Goal: Find specific page/section: Find specific page/section

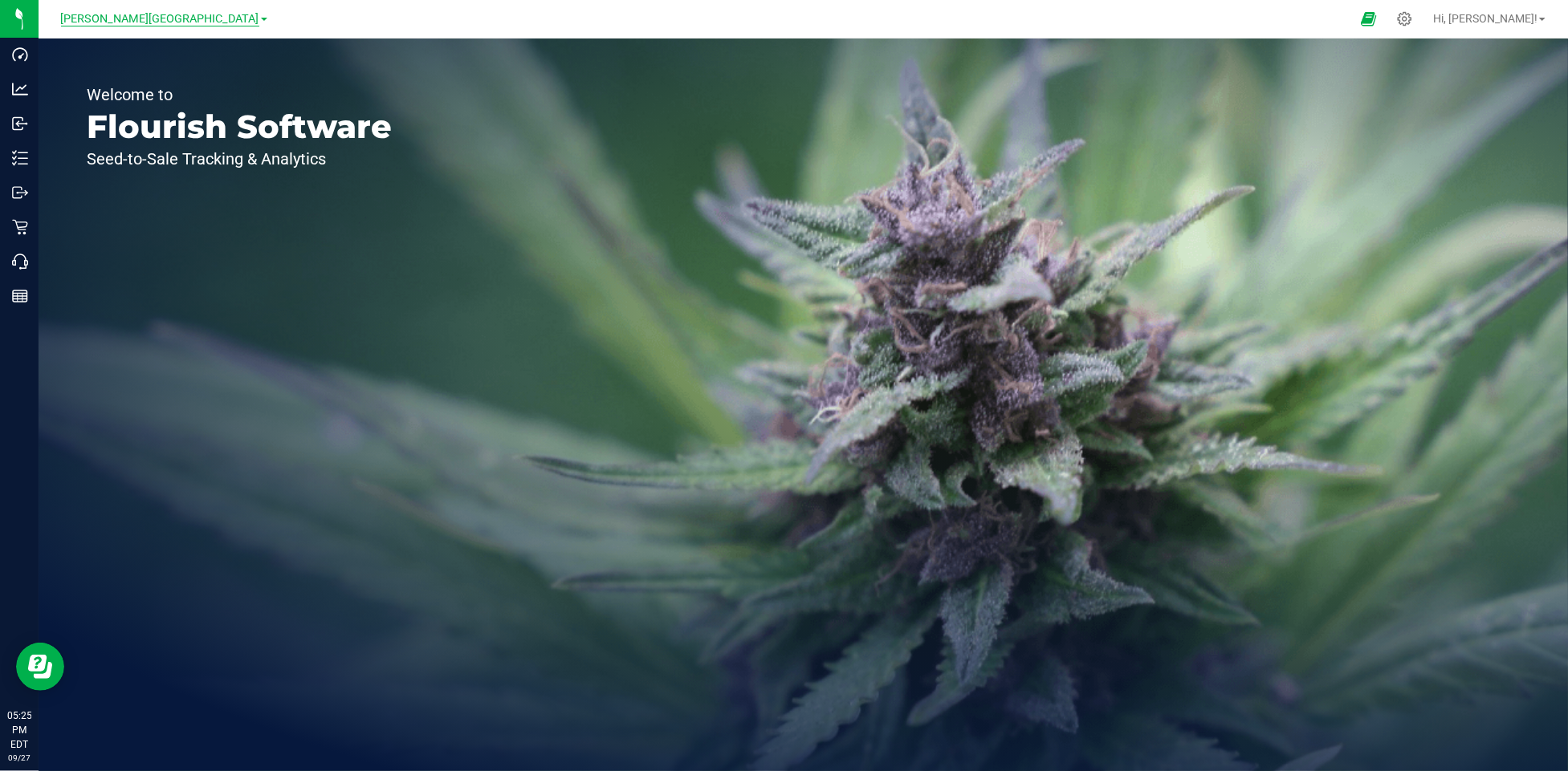
click at [196, 19] on span "[PERSON_NAME][GEOGRAPHIC_DATA]" at bounding box center [160, 18] width 198 height 14
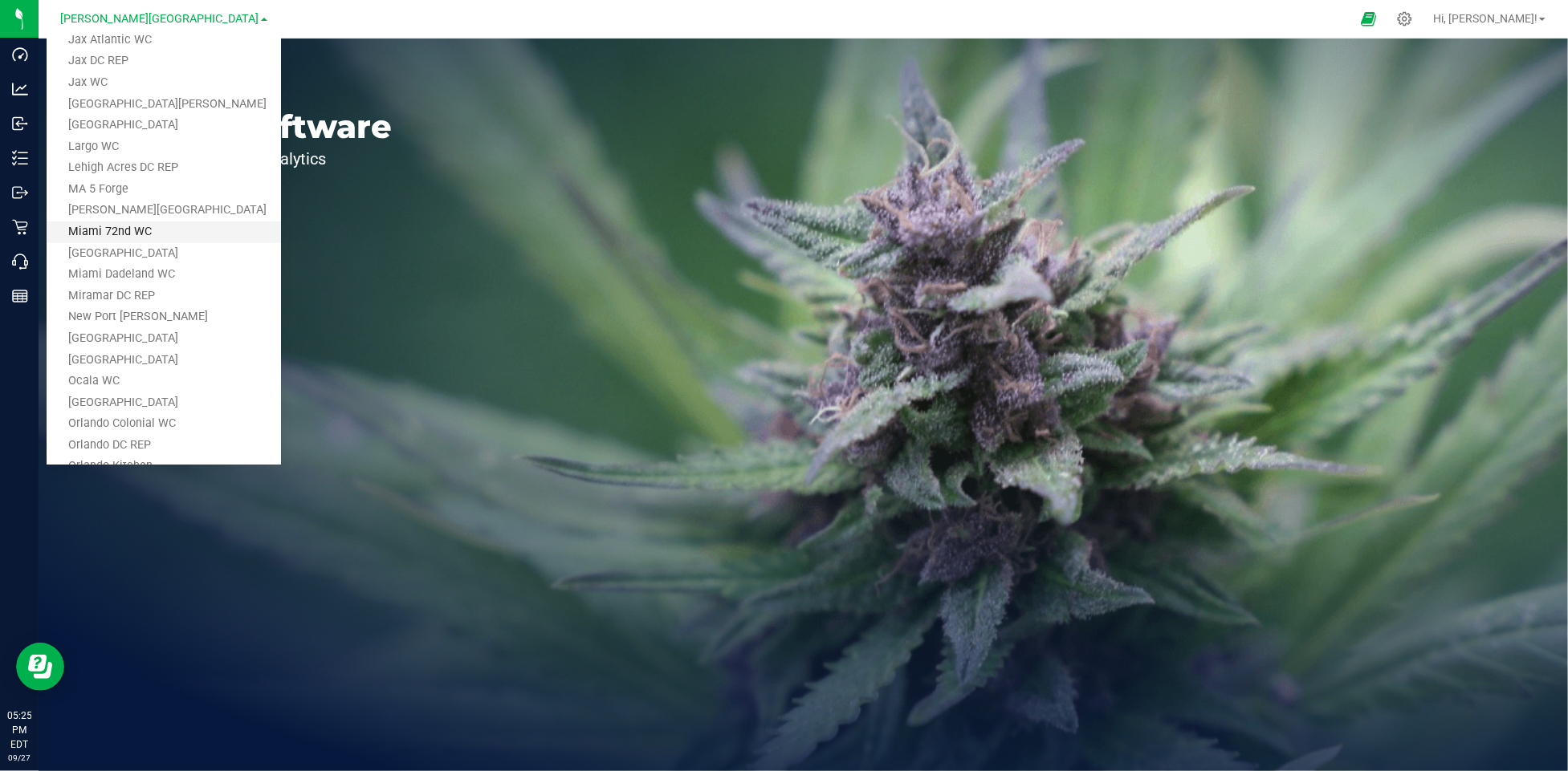
scroll to position [394, 0]
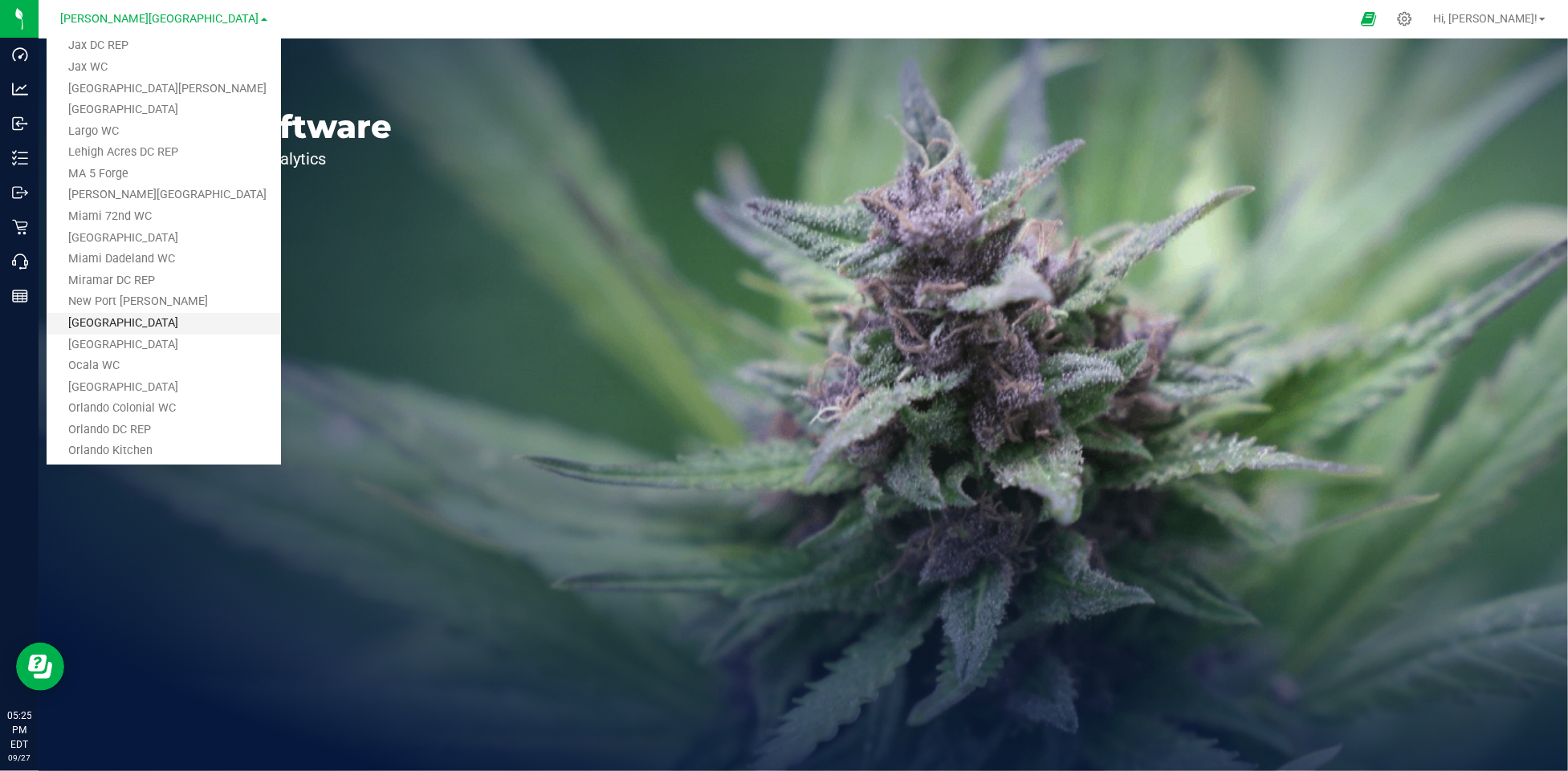
click at [166, 320] on link "[GEOGRAPHIC_DATA]" at bounding box center [163, 324] width 234 height 22
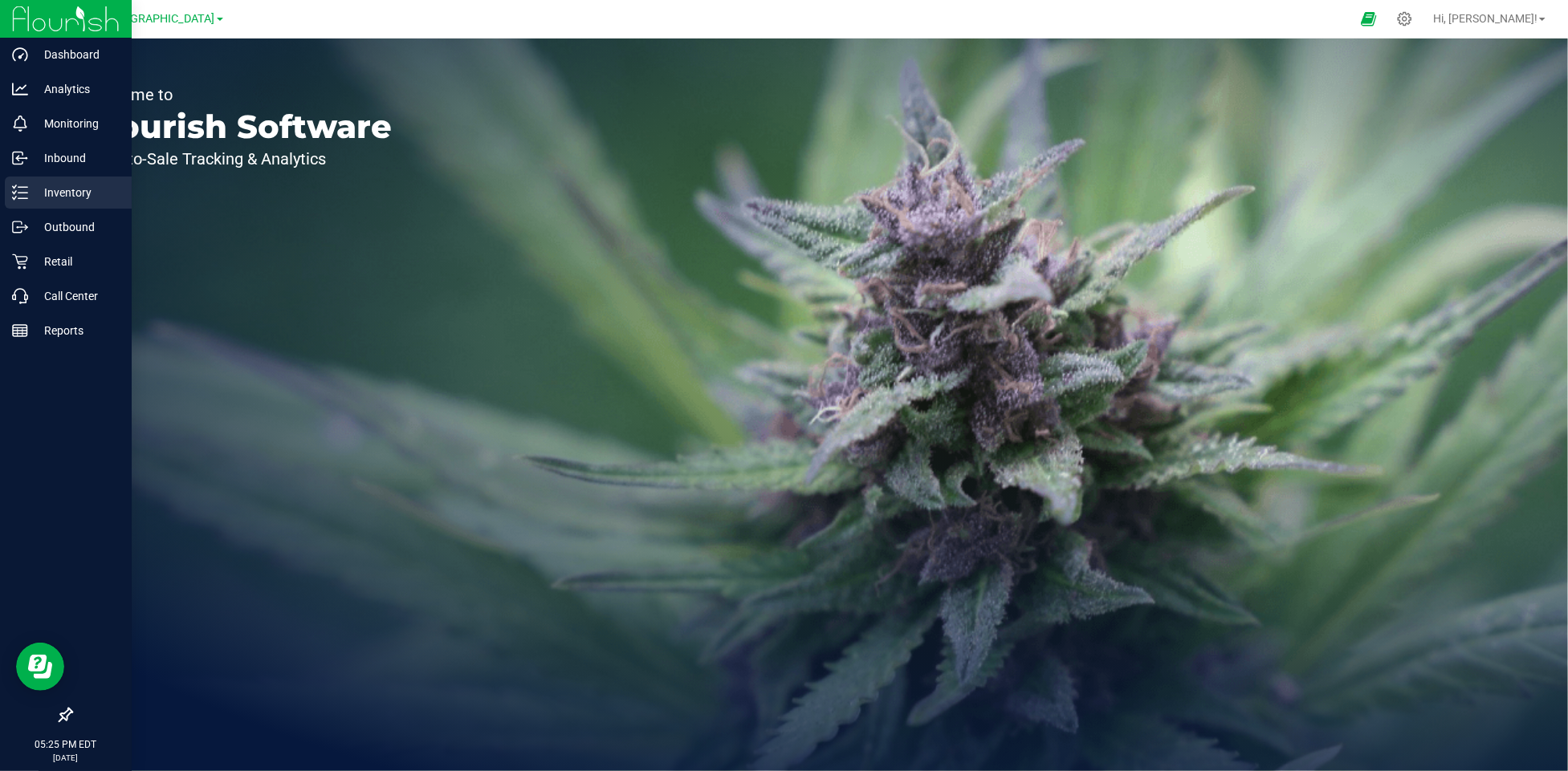
click at [56, 195] on p "Inventory" at bounding box center [76, 192] width 97 height 19
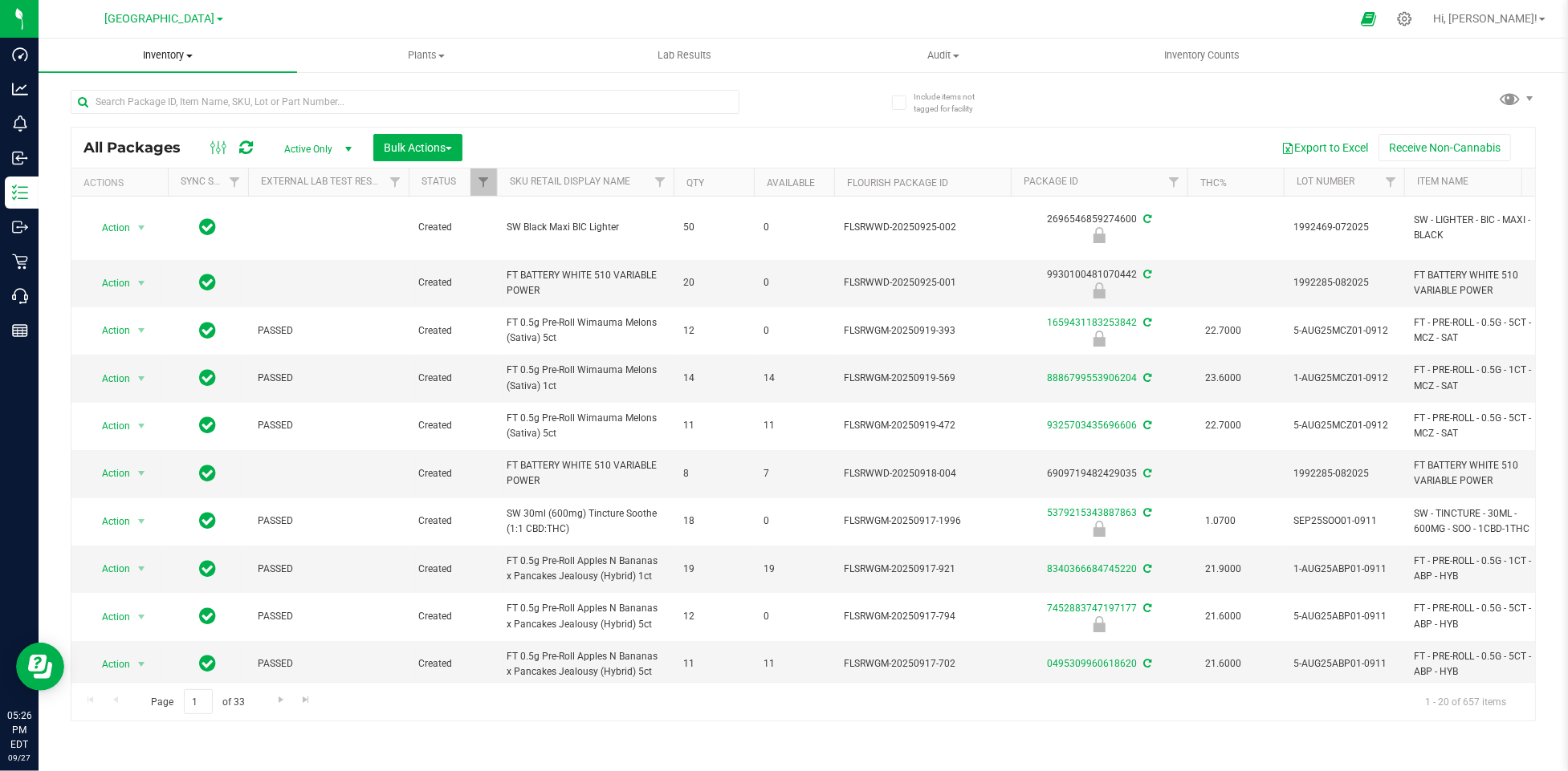
click at [196, 56] on span "Inventory" at bounding box center [168, 55] width 259 height 14
click at [113, 112] on span "All inventory" at bounding box center [92, 116] width 108 height 13
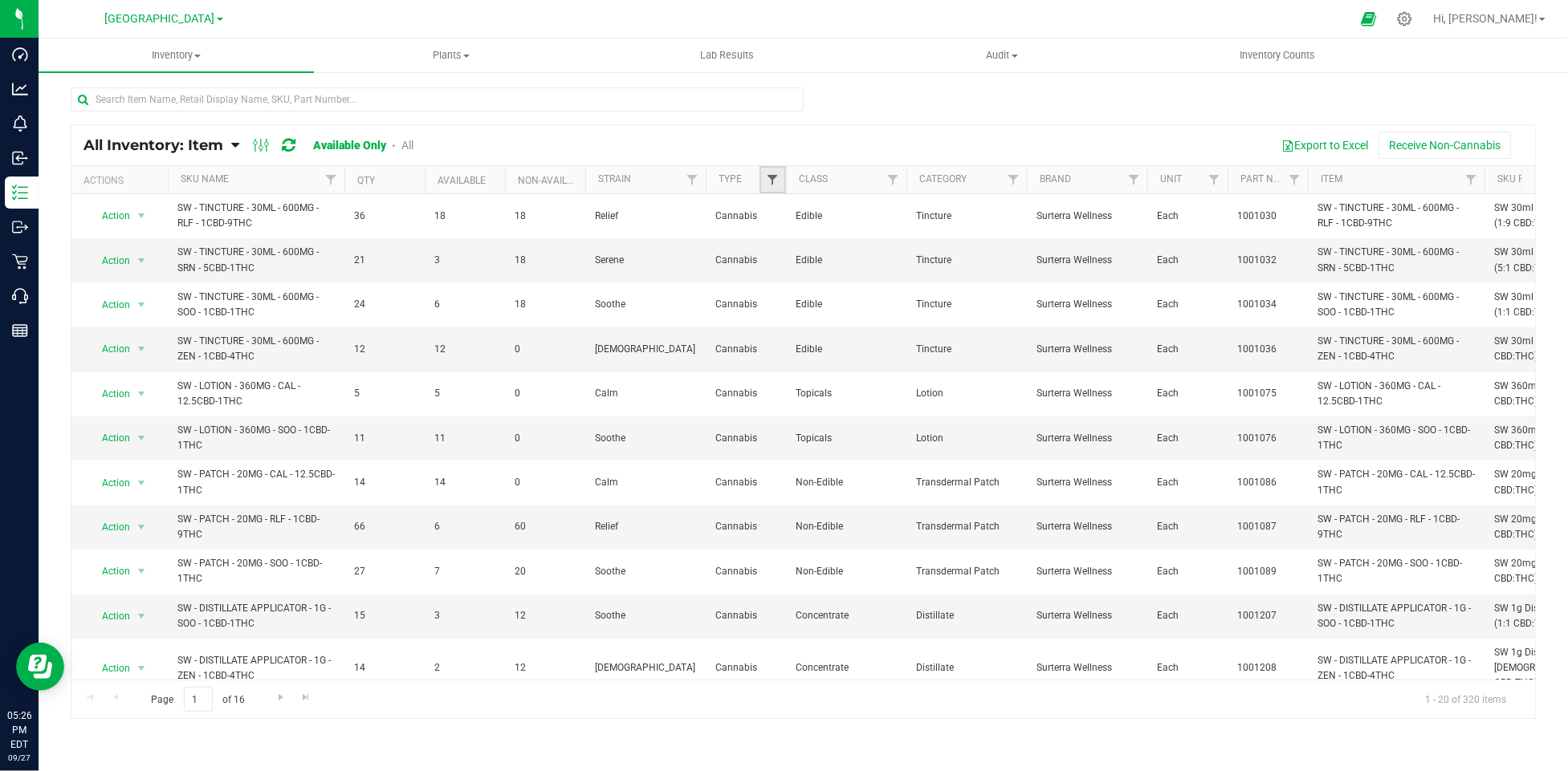
click at [770, 184] on span "Filter" at bounding box center [772, 180] width 13 height 13
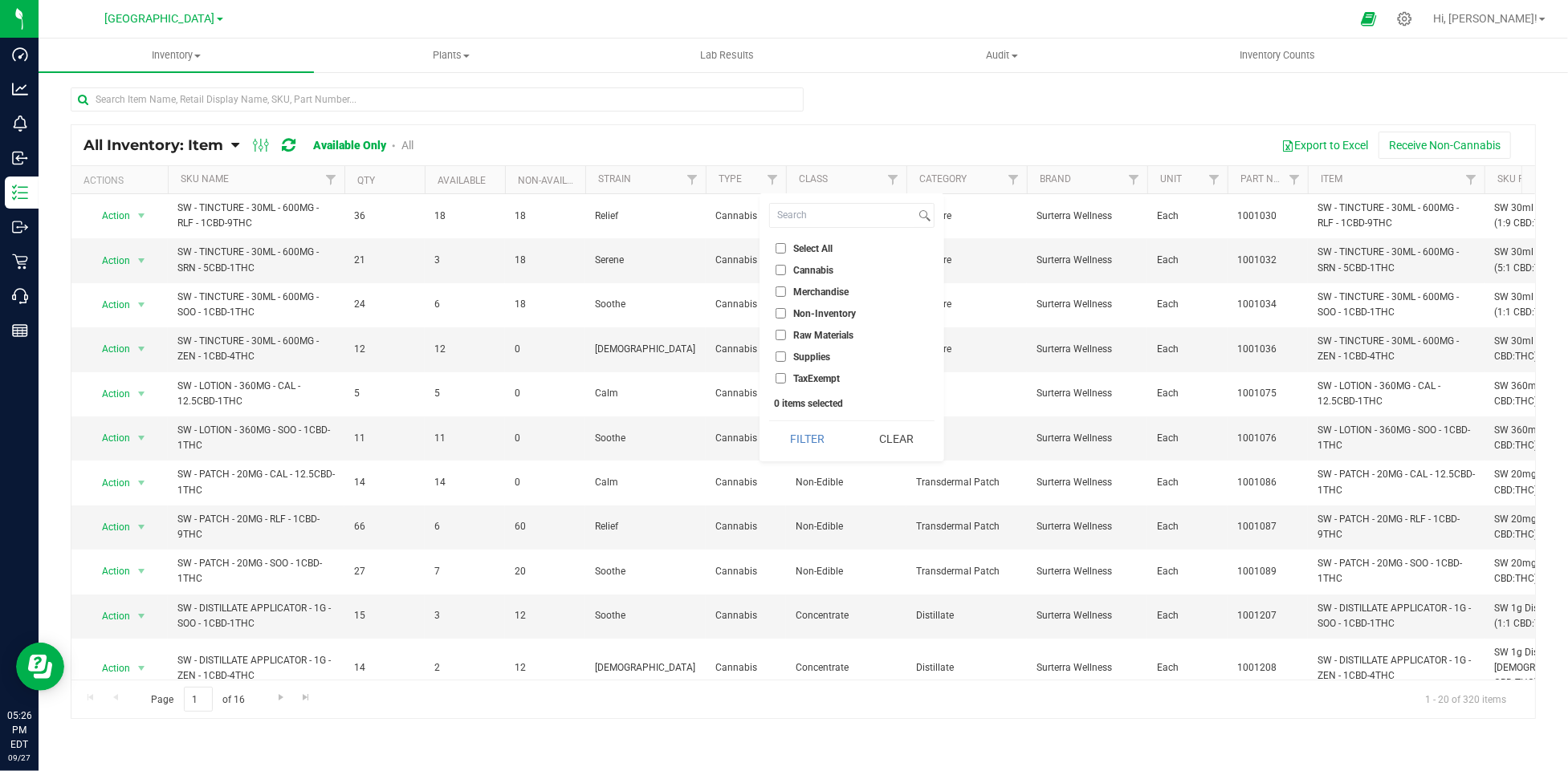
click at [784, 287] on input "Merchandise" at bounding box center [781, 292] width 10 height 10
checkbox input "true"
click at [808, 444] on button "Filter" at bounding box center [808, 439] width 77 height 35
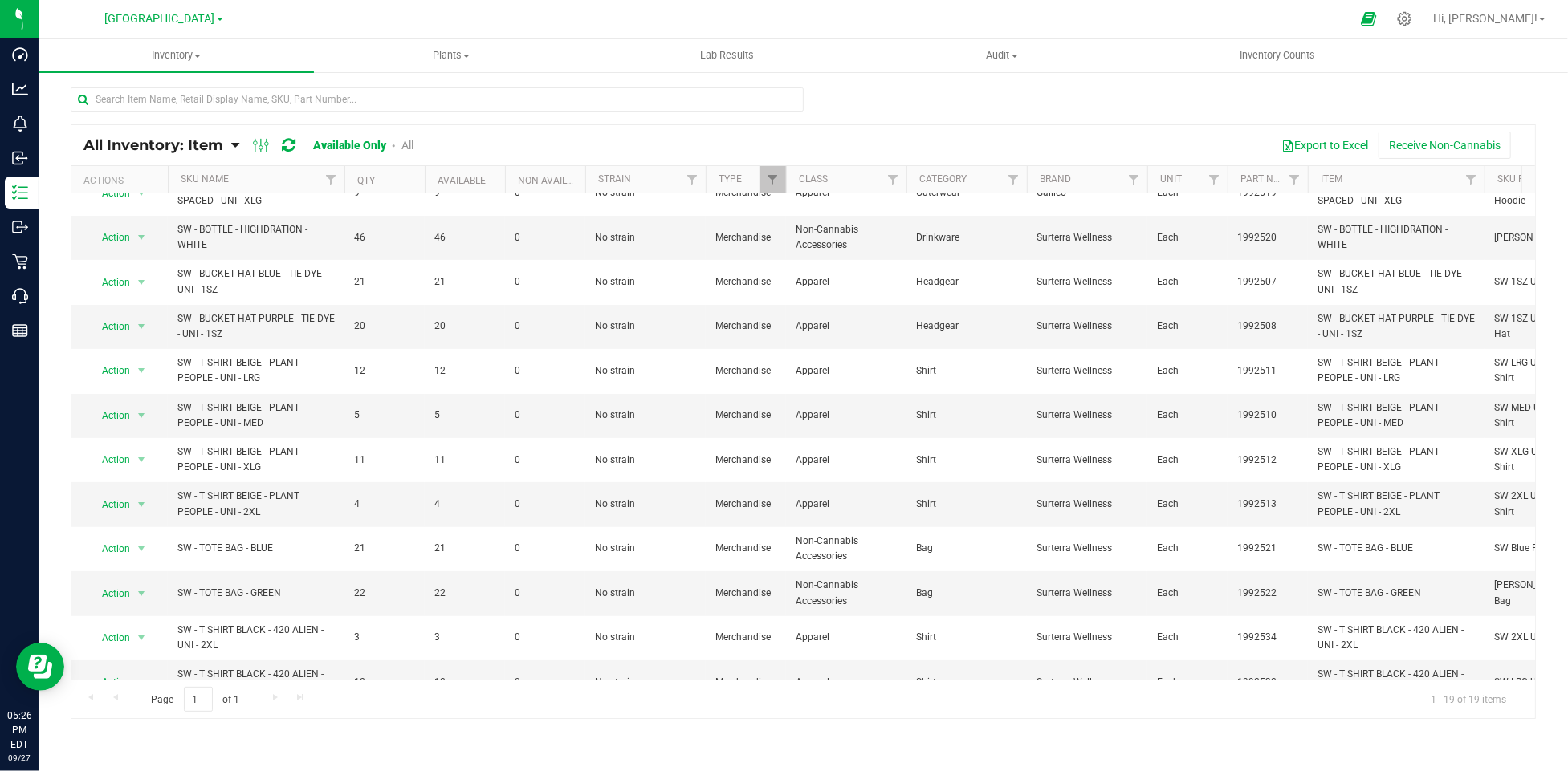
scroll to position [205, 0]
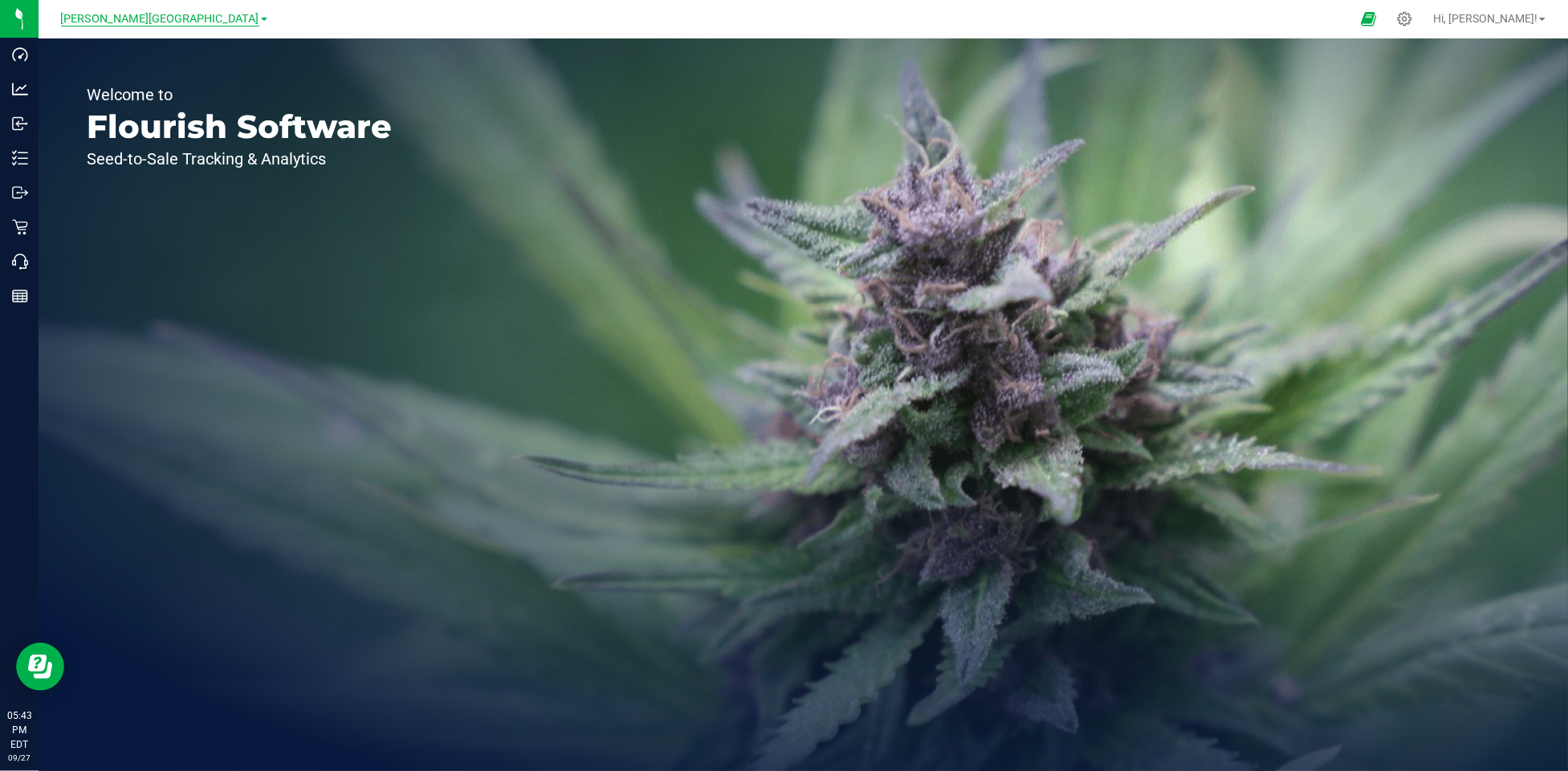
click at [205, 23] on span "[PERSON_NAME][GEOGRAPHIC_DATA]" at bounding box center [160, 18] width 198 height 14
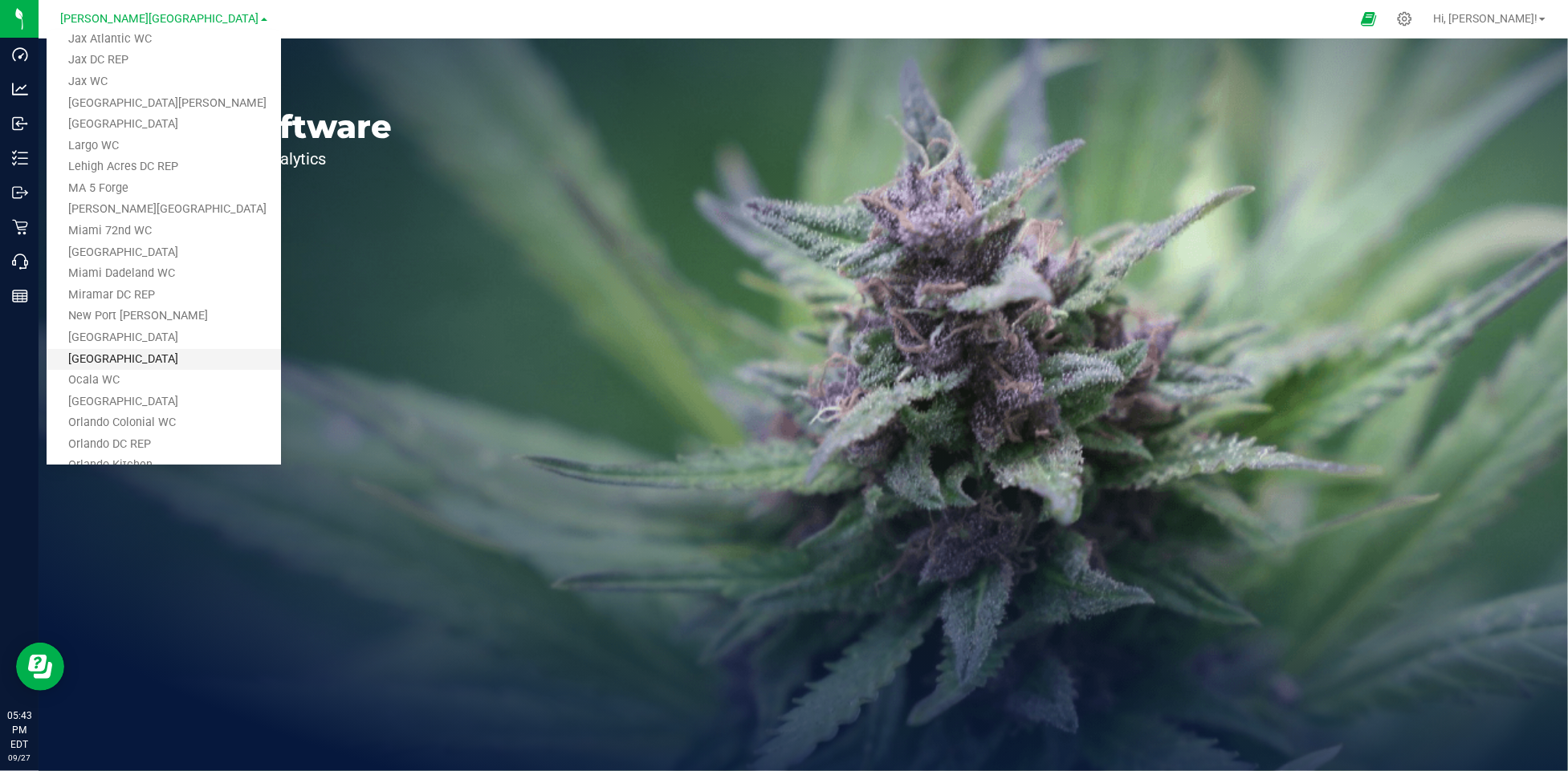
scroll to position [383, 0]
click at [171, 328] on link "[GEOGRAPHIC_DATA]" at bounding box center [163, 335] width 234 height 22
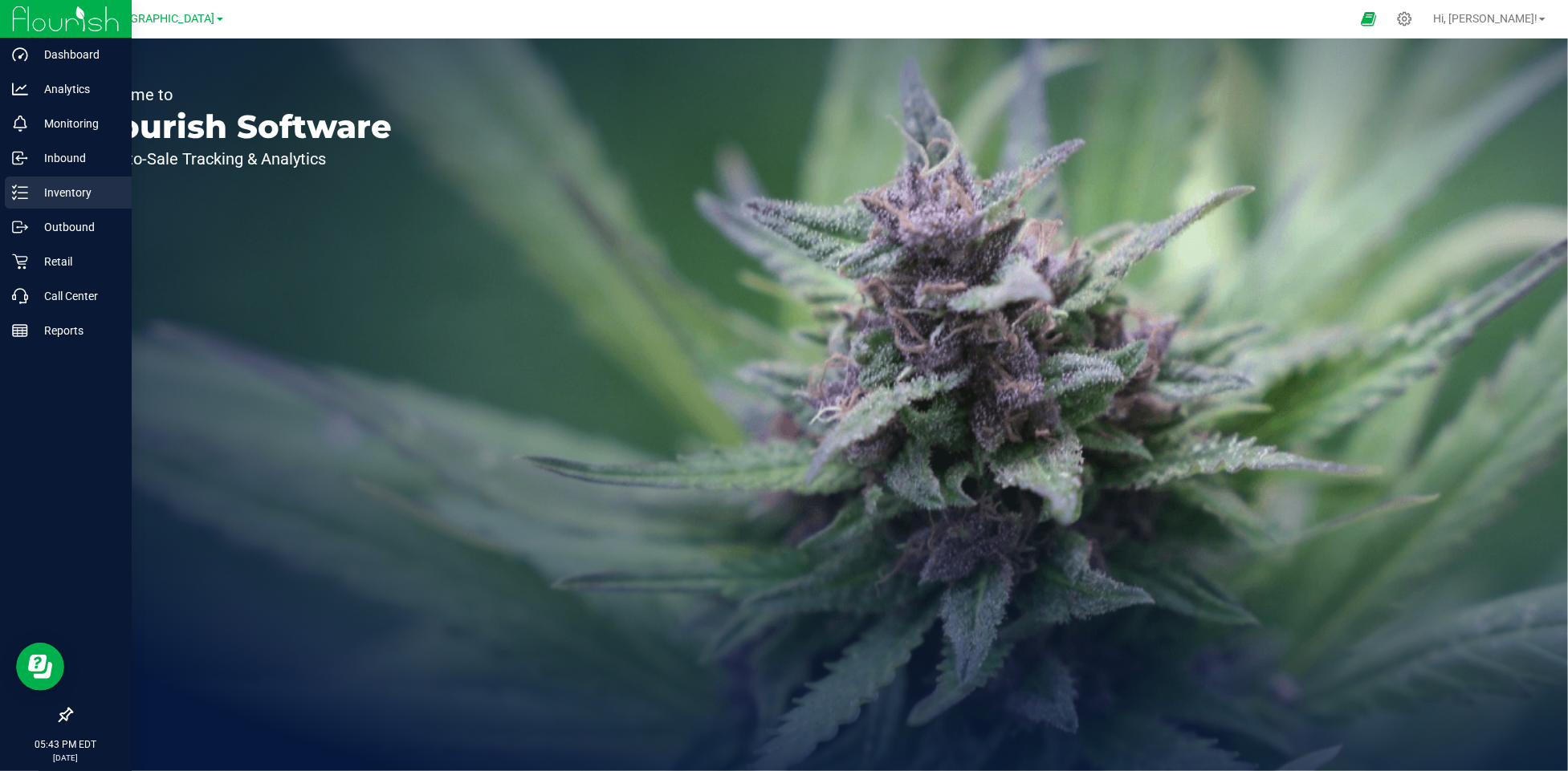
click at [63, 191] on p "Inventory" at bounding box center [76, 192] width 97 height 19
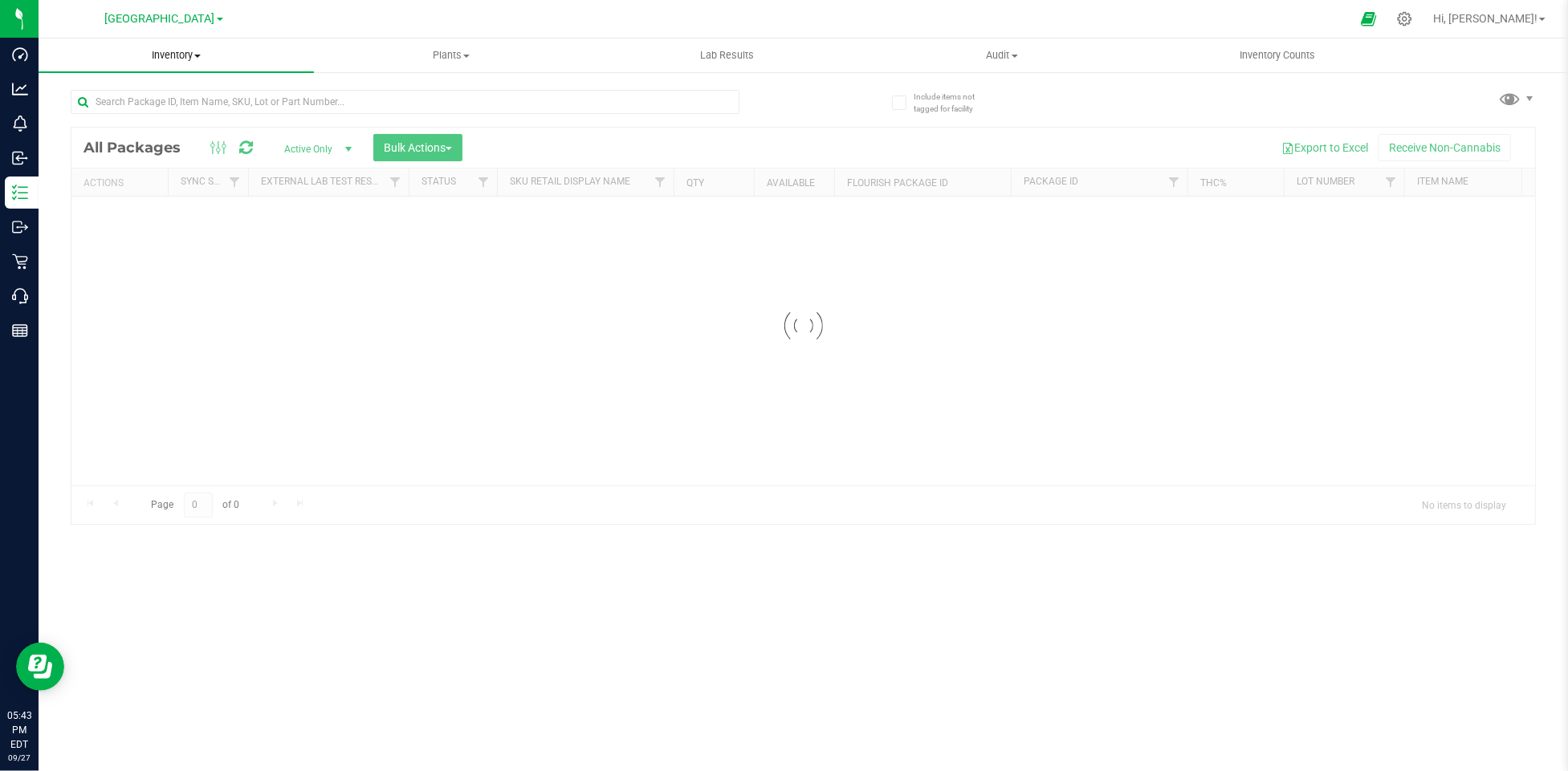
click at [199, 57] on span at bounding box center [198, 56] width 7 height 3
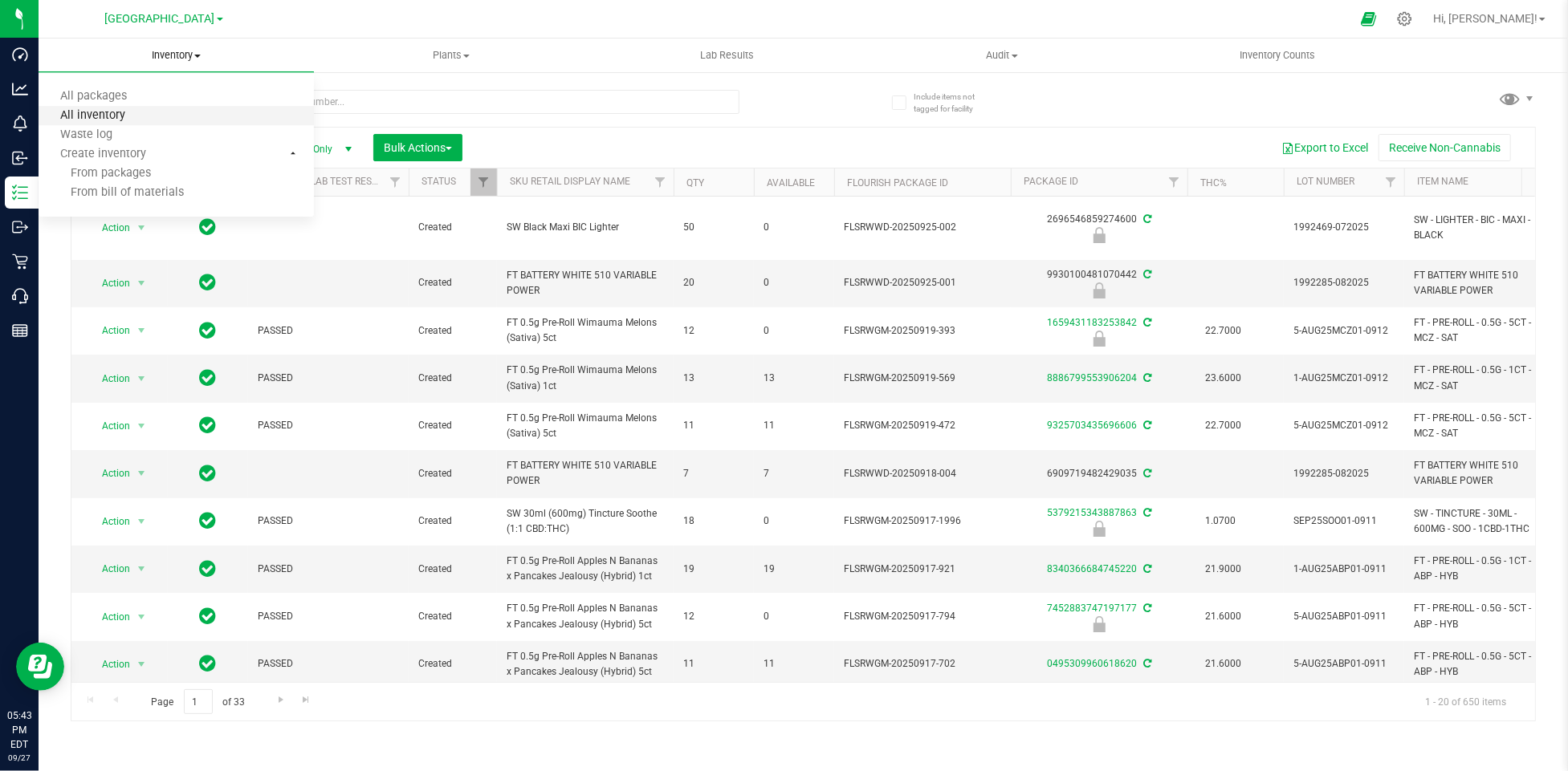
click at [116, 116] on span "All inventory" at bounding box center [92, 116] width 108 height 13
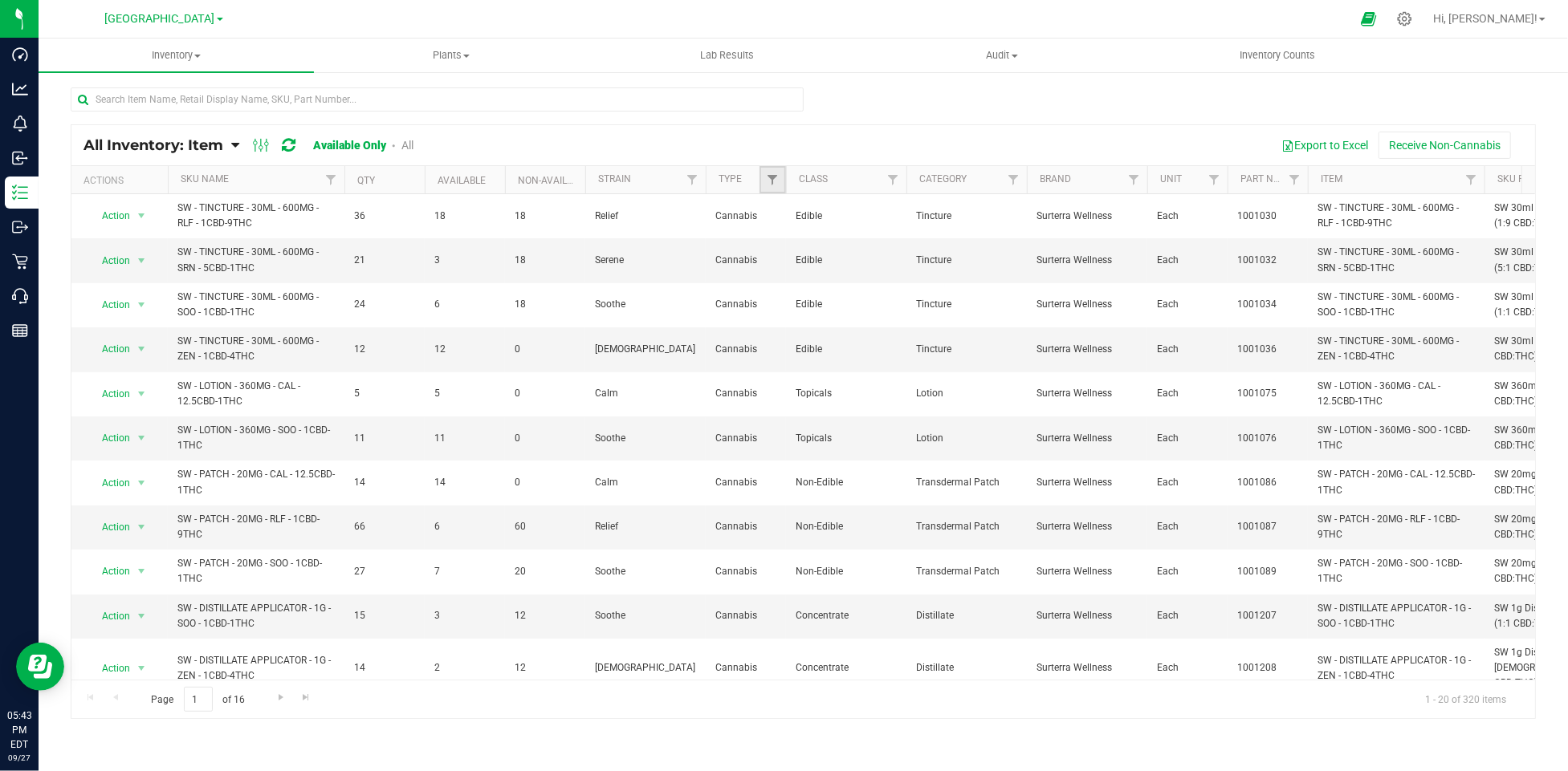
click at [771, 187] on link "Filter" at bounding box center [773, 180] width 27 height 28
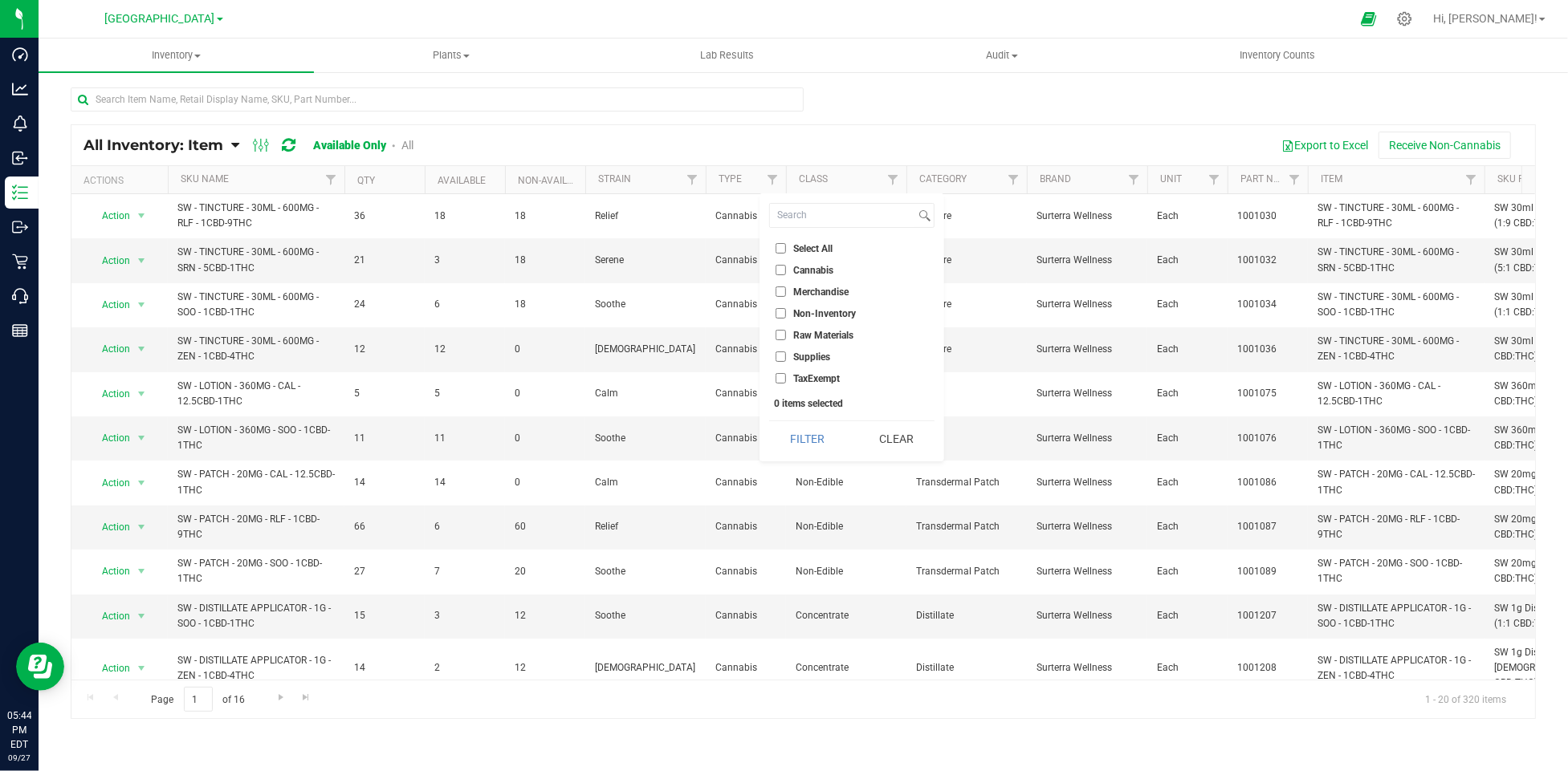
click at [783, 290] on input "Merchandise" at bounding box center [781, 292] width 10 height 10
checkbox input "true"
click at [813, 441] on button "Filter" at bounding box center [808, 439] width 77 height 35
